Goal: Complete application form

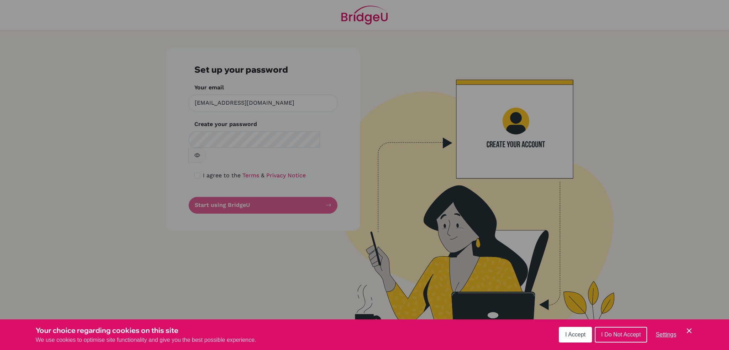
click at [214, 138] on div "Cookie Preferences" at bounding box center [364, 175] width 729 height 350
click at [587, 335] on button "I Accept" at bounding box center [575, 335] width 33 height 16
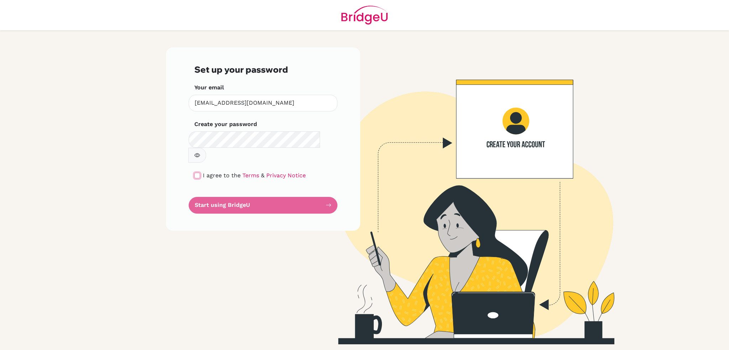
click at [195, 173] on input "checkbox" at bounding box center [197, 176] width 6 height 6
checkbox input "true"
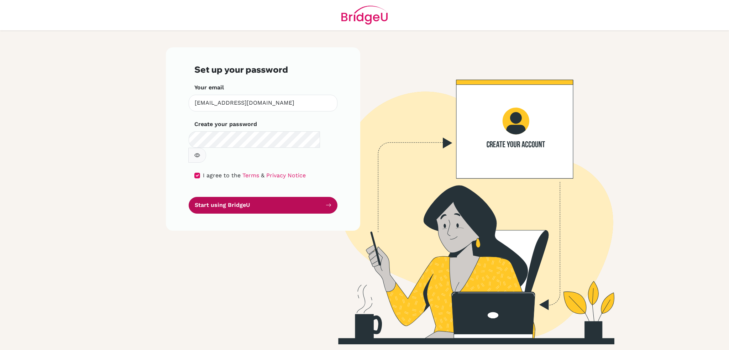
click at [227, 197] on button "Start using BridgeU" at bounding box center [263, 205] width 149 height 17
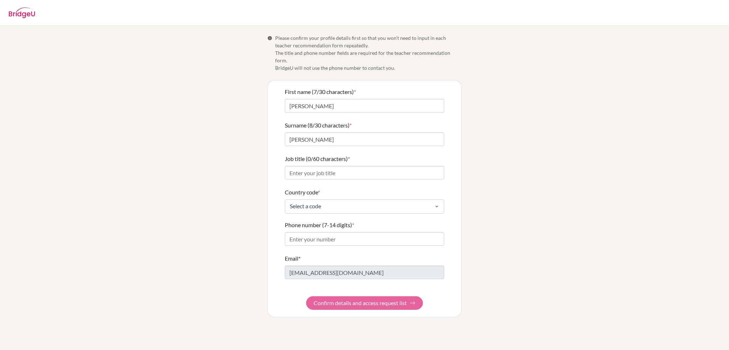
click at [384, 298] on form "First name (7/30 characters) * Isabell Surname (8/30 characters) * Jacobson Job…" at bounding box center [364, 199] width 159 height 222
click at [351, 295] on form "First name (7/30 characters) * Isabell Surname (8/30 characters) * Jacobson Job…" at bounding box center [364, 199] width 159 height 222
click at [316, 233] on input "Phone number (7-14 digits) *" at bounding box center [364, 239] width 159 height 14
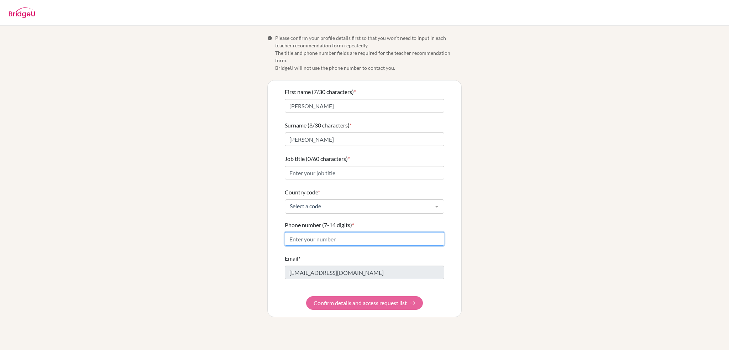
type input "07881923203"
click at [353, 294] on form "First name (7/30 characters) * Isabell Surname (8/30 characters) * Jacobson Job…" at bounding box center [364, 199] width 159 height 222
click at [354, 296] on form "First name (7/30 characters) * Isabell Surname (8/30 characters) * Jacobson Job…" at bounding box center [364, 199] width 159 height 222
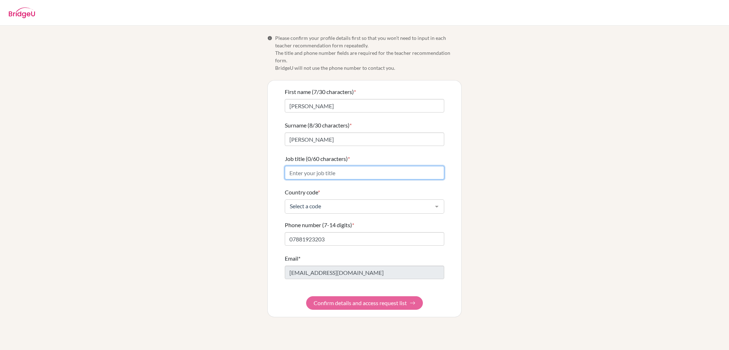
click at [307, 166] on input "Job title (0/60 characters) *" at bounding box center [364, 173] width 159 height 14
type input "teacher"
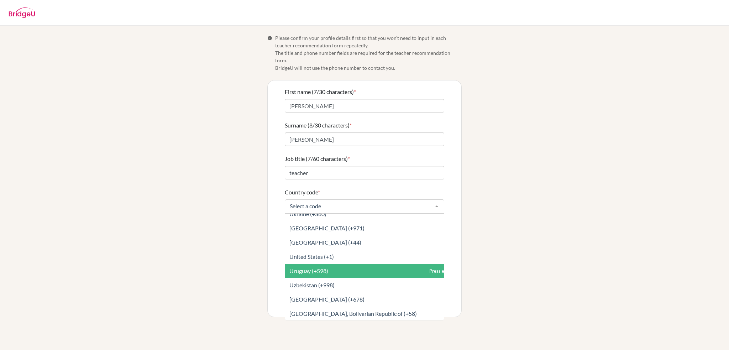
scroll to position [3274, 0]
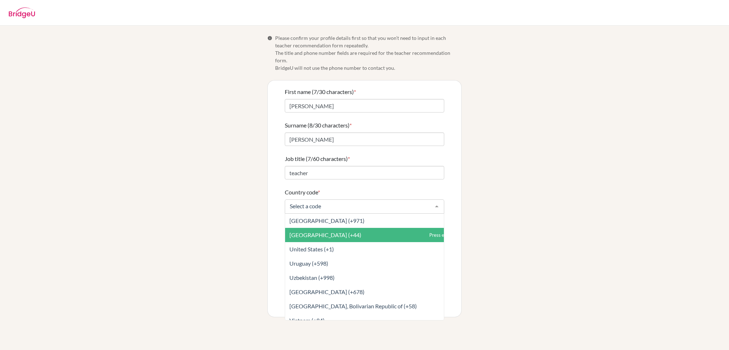
click at [365, 231] on span "United Kingdom (+44)" at bounding box center [380, 235] width 190 height 14
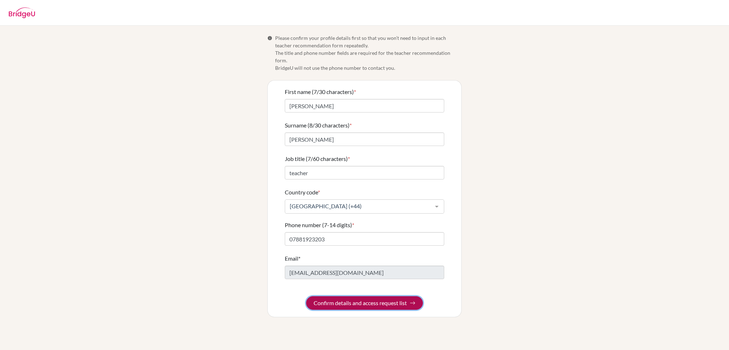
click at [373, 296] on button "Confirm details and access request list" at bounding box center [364, 303] width 117 height 14
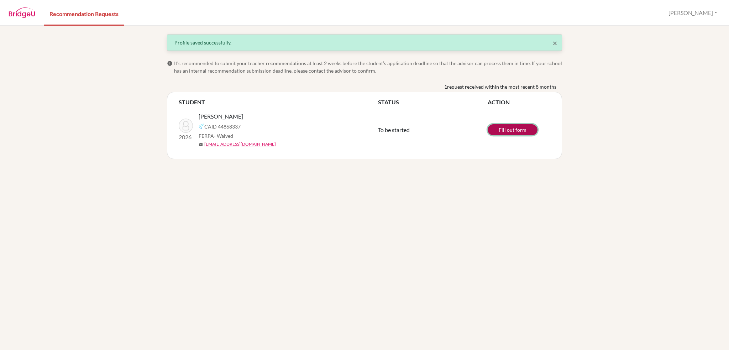
click at [502, 128] on link "Fill out form" at bounding box center [512, 129] width 50 height 11
